Goal: Information Seeking & Learning: Learn about a topic

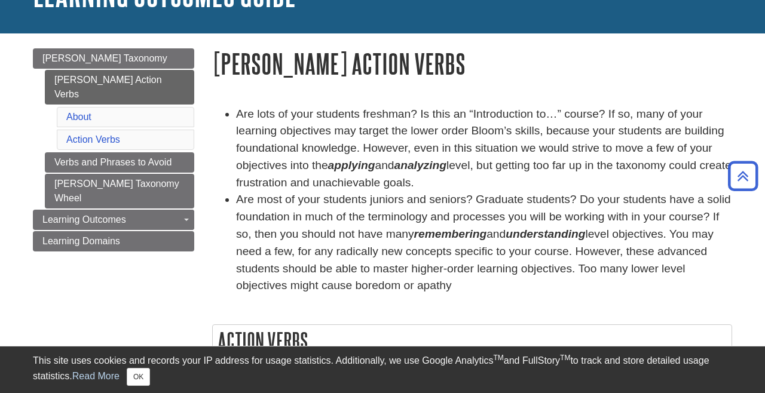
scroll to position [101, 0]
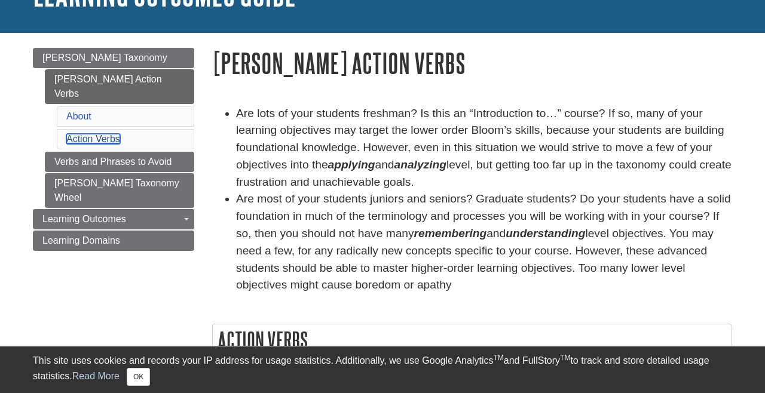
click at [115, 134] on link "Action Verbs" at bounding box center [93, 139] width 54 height 10
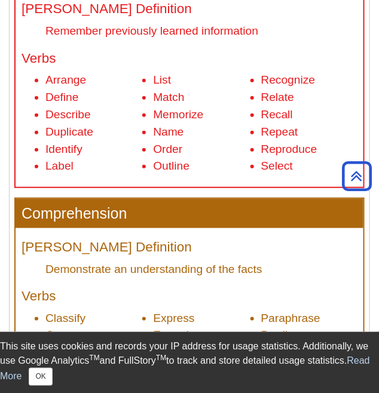
scroll to position [806, 0]
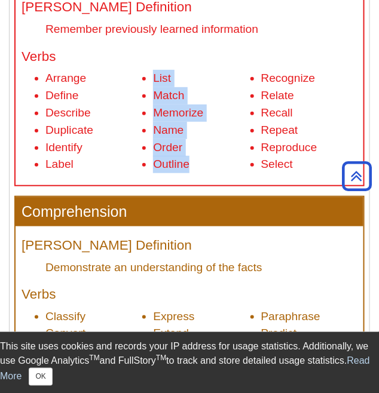
copy ul "List Match Memorize Name Order Outline"
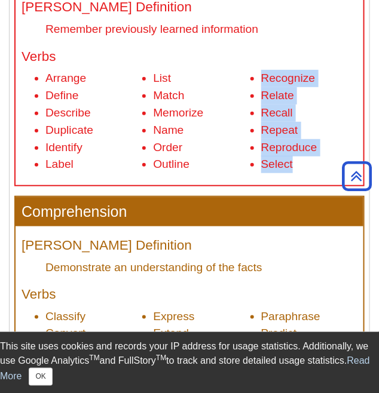
copy ul "Recognize Relate Recall Repeat Reproduce Select"
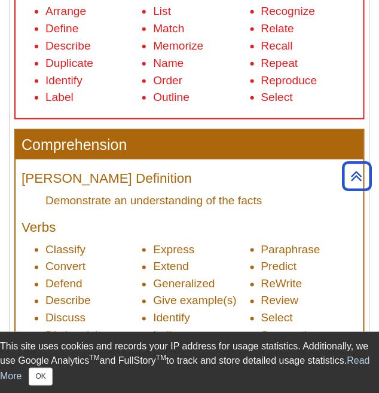
scroll to position [874, 0]
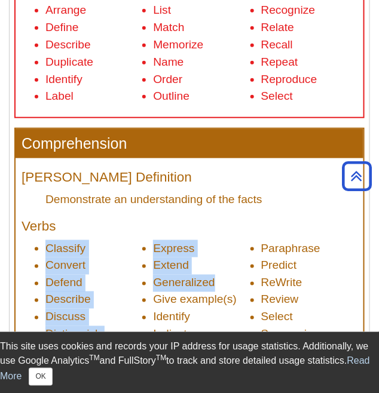
copy ul "Classify Convert Defend Describe Discuss Distinguish Estimate Explain Express E…"
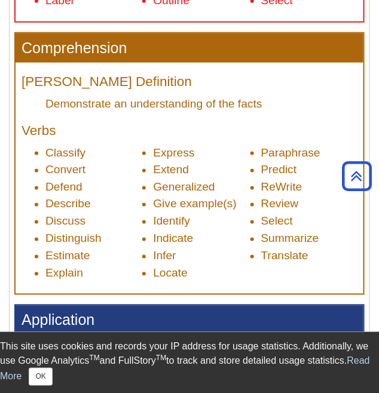
scroll to position [954, 0]
